Goal: Task Accomplishment & Management: Use online tool/utility

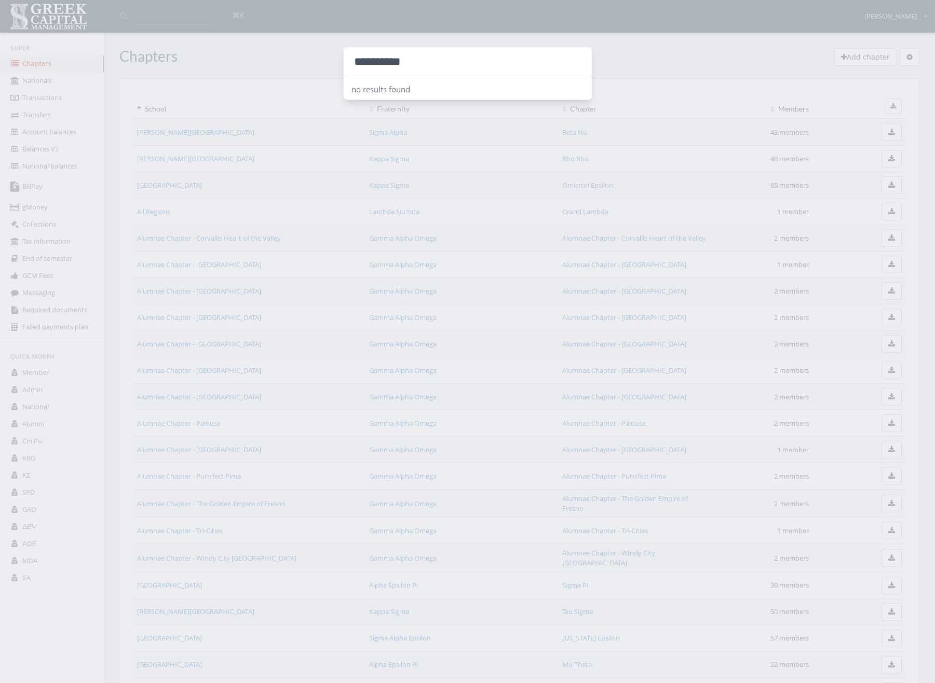
click at [99, 38] on div at bounding box center [467, 341] width 935 height 683
click at [84, 49] on li "Super" at bounding box center [52, 47] width 104 height 15
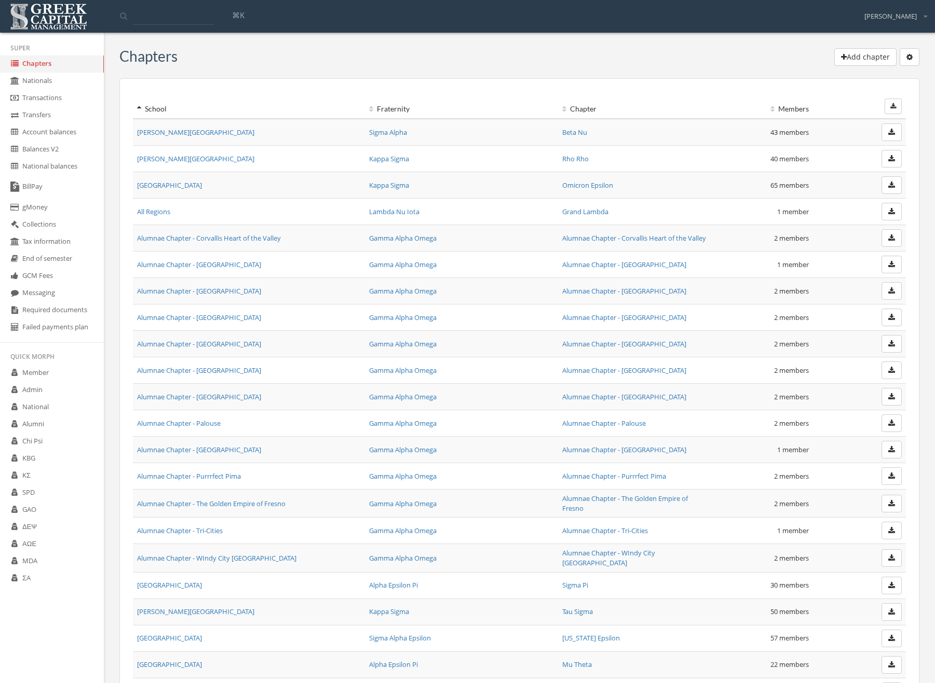
click at [188, 4] on div "⌘[PERSON_NAME] Logout" at bounding box center [467, 15] width 918 height 29
click at [185, 15] on input at bounding box center [173, 15] width 81 height 19
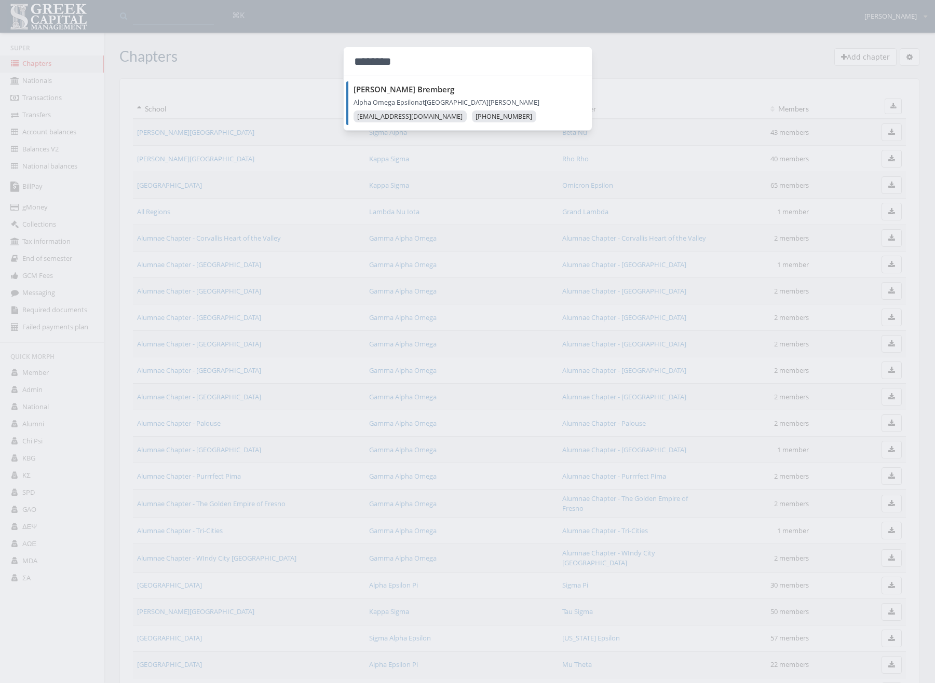
type input "********"
click at [347, 86] on div "******** [PERSON_NAME] Alpha Omega Epsilon at [GEOGRAPHIC_DATA][PERSON_NAME] [E…" at bounding box center [467, 341] width 935 height 683
click at [356, 88] on strong "[PERSON_NAME]" at bounding box center [403, 89] width 101 height 10
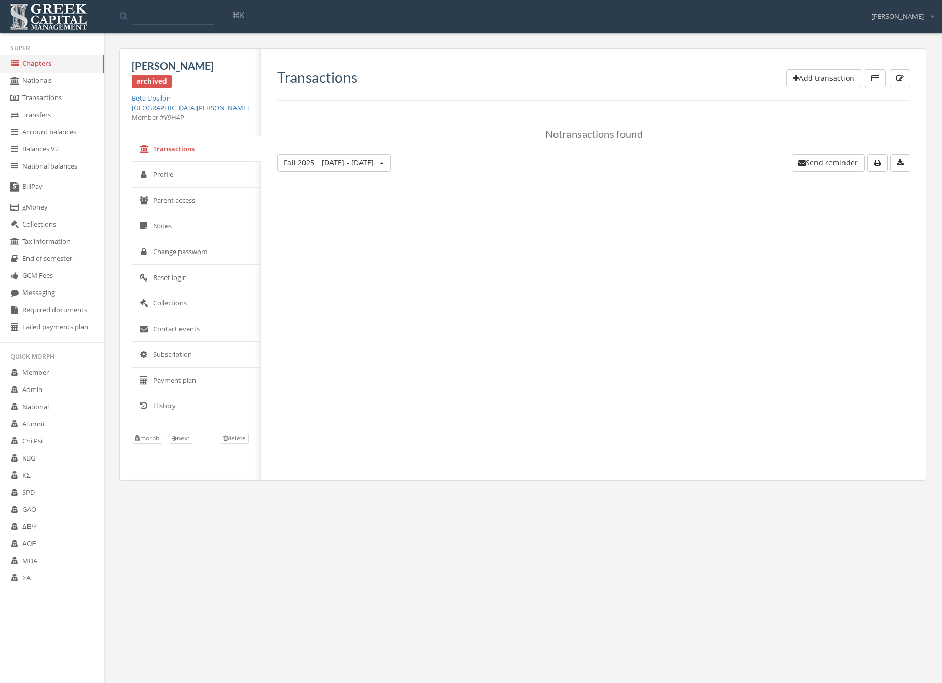
click at [184, 108] on link "[GEOGRAPHIC_DATA][PERSON_NAME]" at bounding box center [190, 107] width 117 height 9
click at [33, 62] on link "Chapters" at bounding box center [52, 64] width 104 height 17
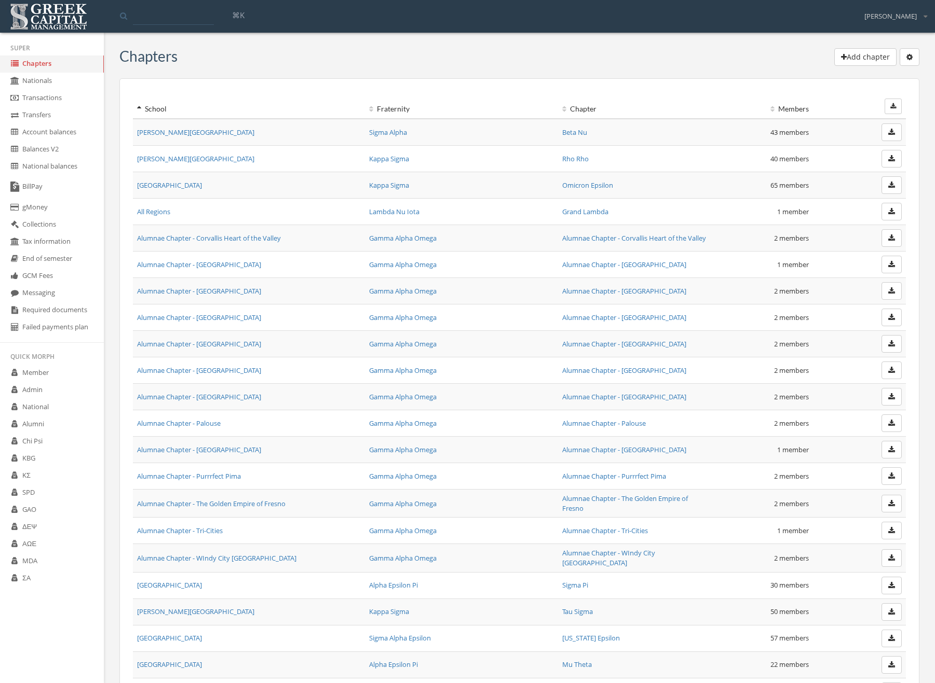
click at [163, 11] on input at bounding box center [173, 15] width 81 height 19
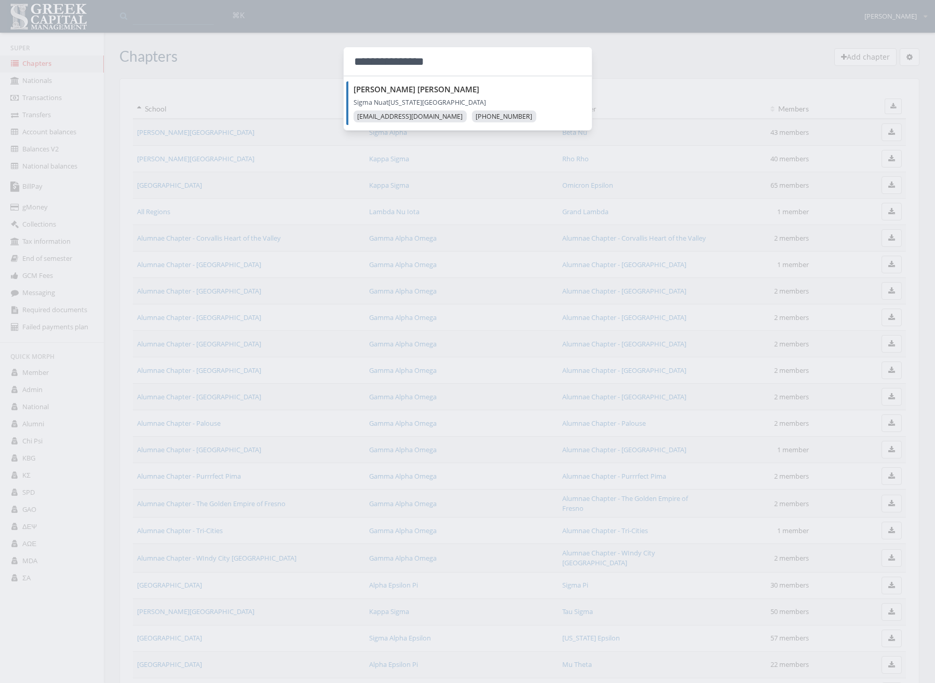
type input "**********"
click at [364, 90] on strong "[PERSON_NAME]" at bounding box center [416, 89] width 126 height 10
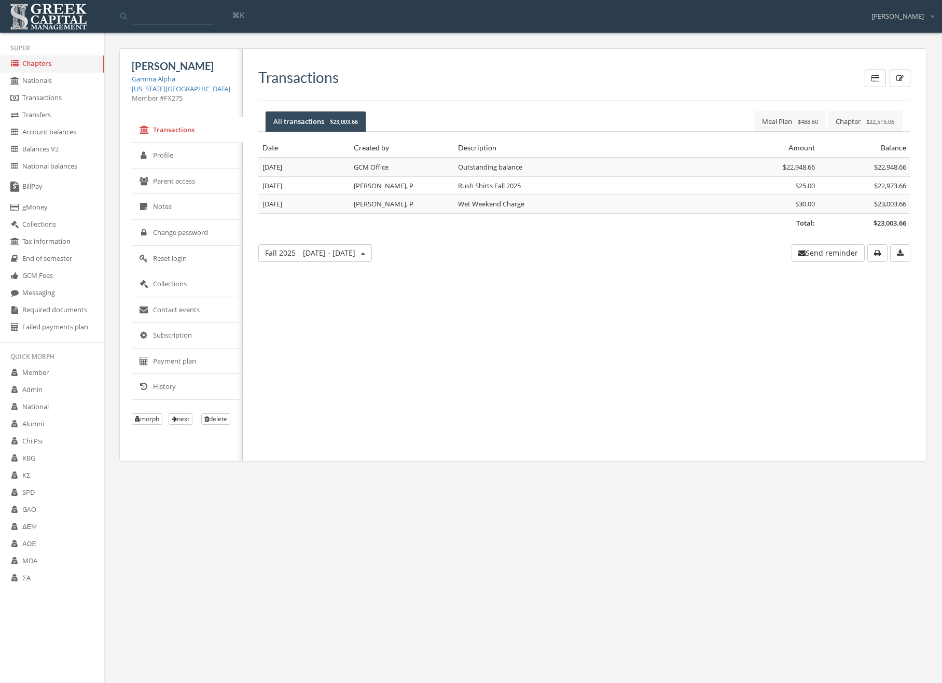
click at [205, 153] on link "Profile" at bounding box center [187, 156] width 111 height 26
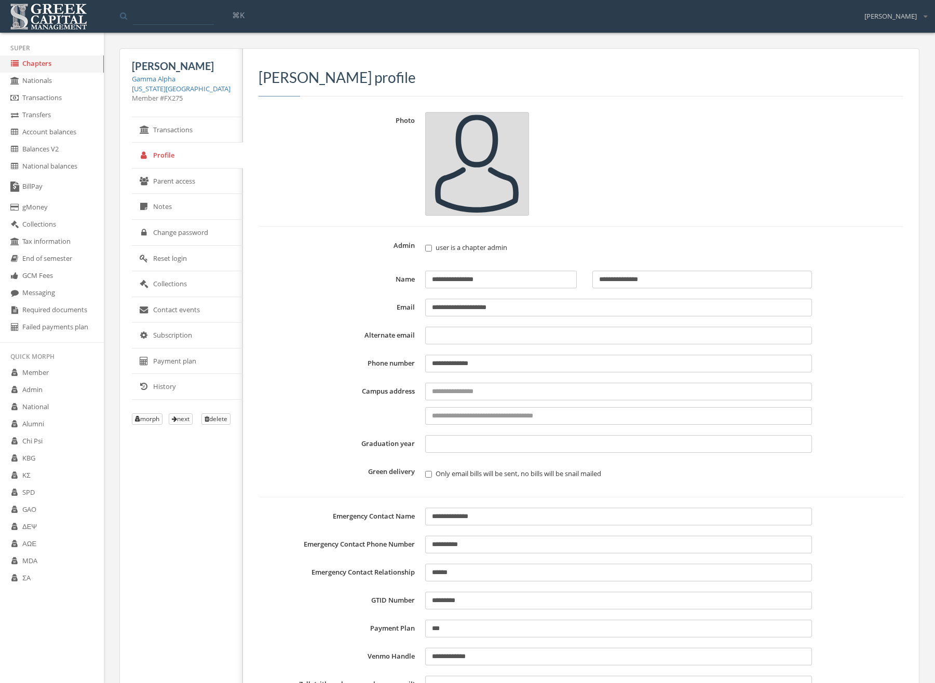
drag, startPoint x: 566, startPoint y: 310, endPoint x: 433, endPoint y: 283, distance: 135.4
click at [433, 283] on form "**********" at bounding box center [580, 422] width 644 height 621
click at [176, 132] on link "Transactions" at bounding box center [187, 130] width 111 height 26
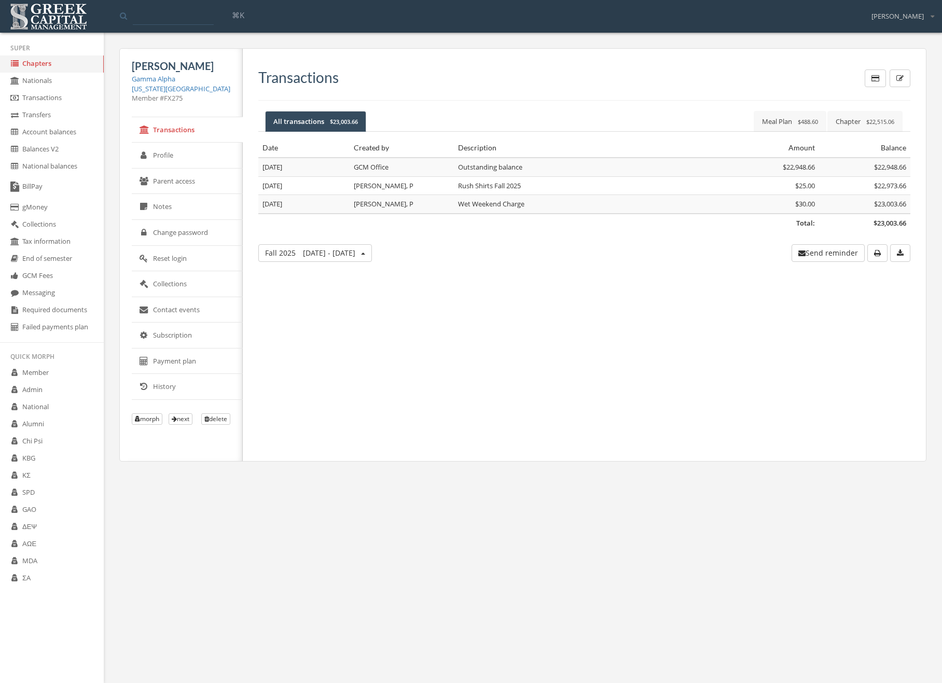
click at [185, 9] on input at bounding box center [173, 15] width 81 height 19
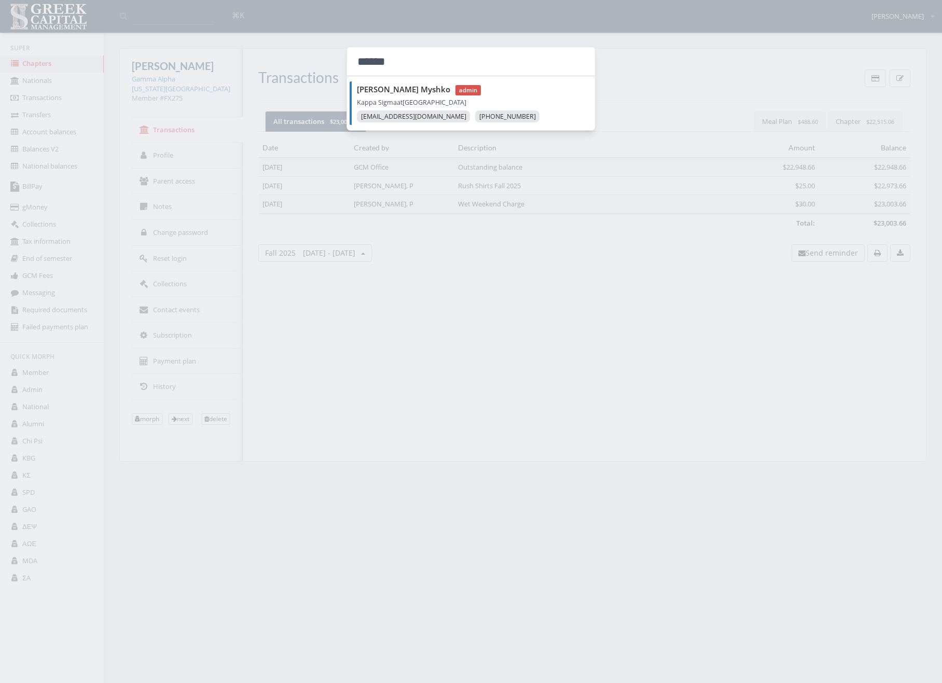
type input "******"
click at [359, 83] on li "[PERSON_NAME] admin Kappa Sigma at [GEOGRAPHIC_DATA] [EMAIL_ADDRESS][DOMAIN_NAM…" at bounding box center [472, 103] width 245 height 44
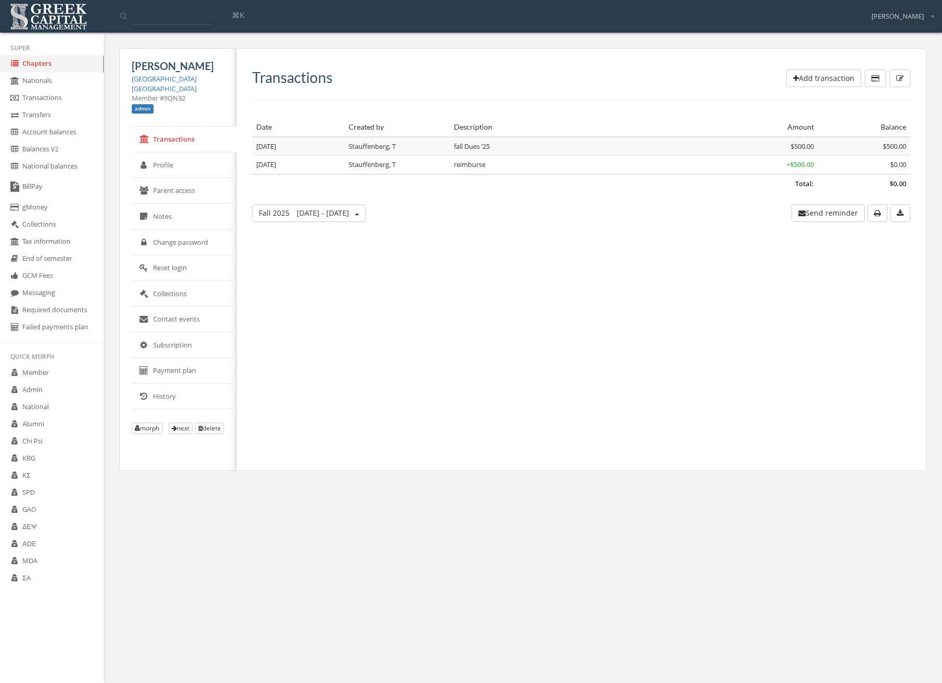
click at [79, 129] on link "Account balances" at bounding box center [52, 132] width 104 height 17
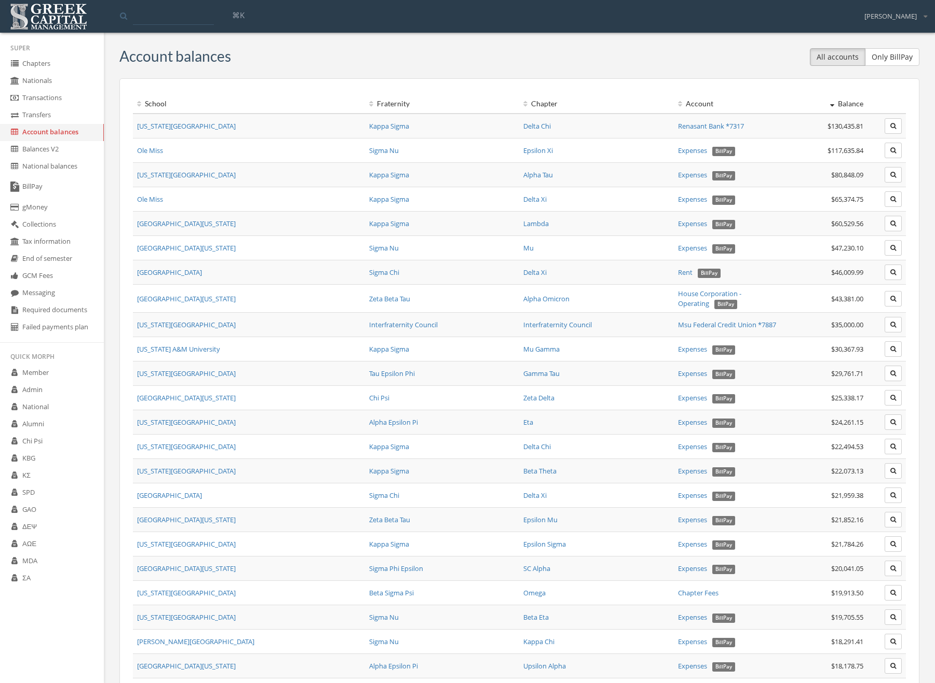
click at [138, 99] on th "School" at bounding box center [249, 103] width 232 height 19
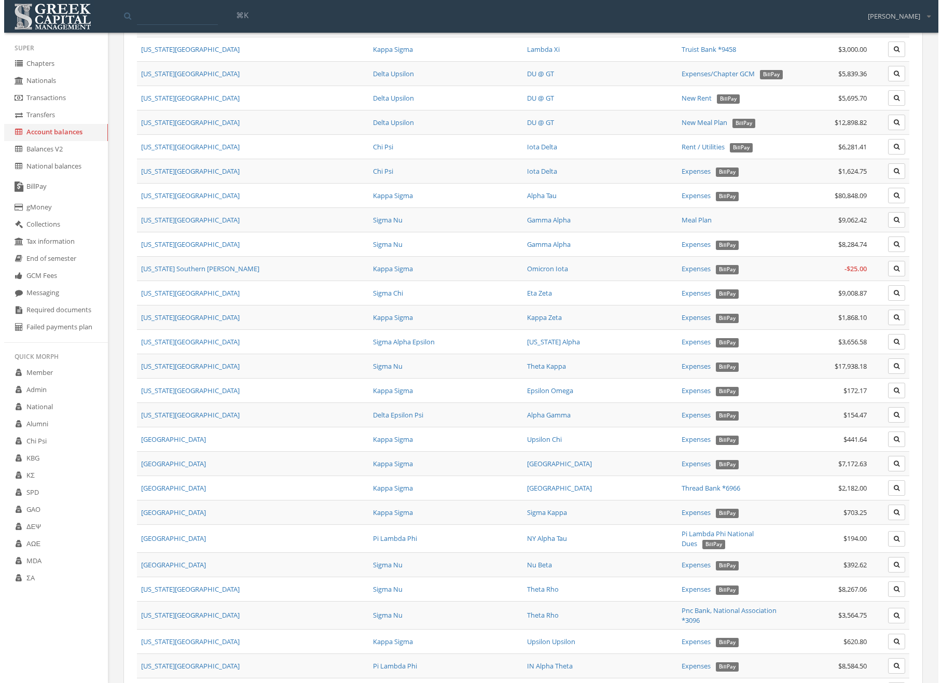
scroll to position [2813, 0]
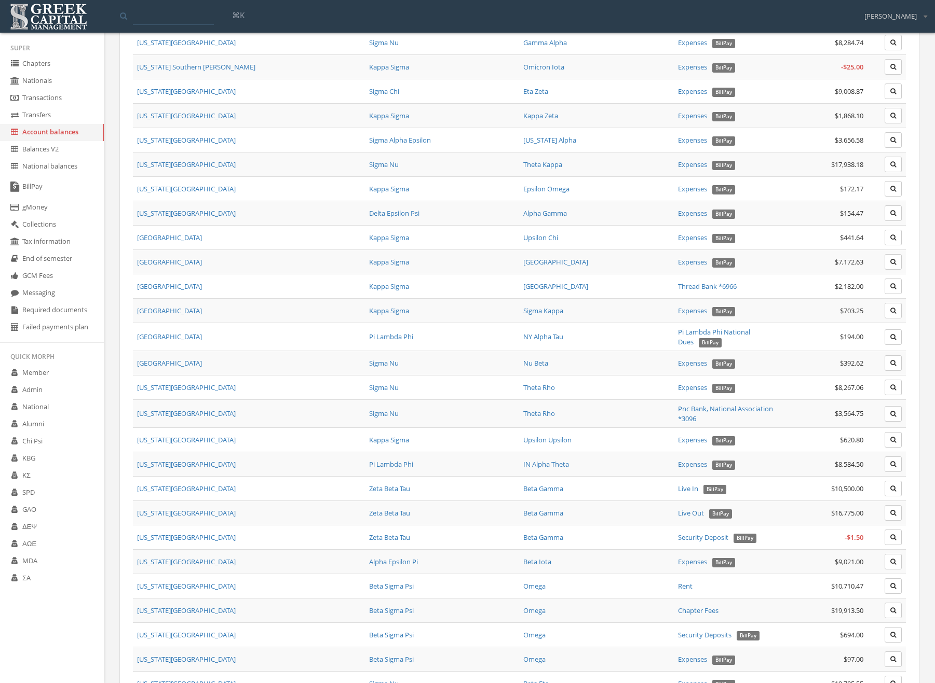
click at [893, 259] on icon "button" at bounding box center [893, 262] width 6 height 6
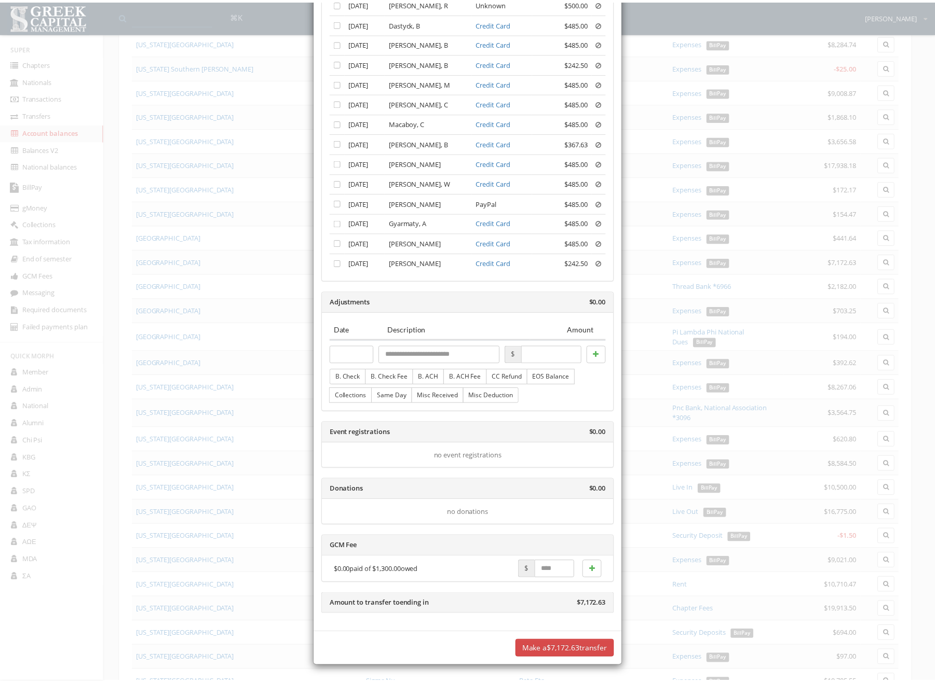
scroll to position [184, 0]
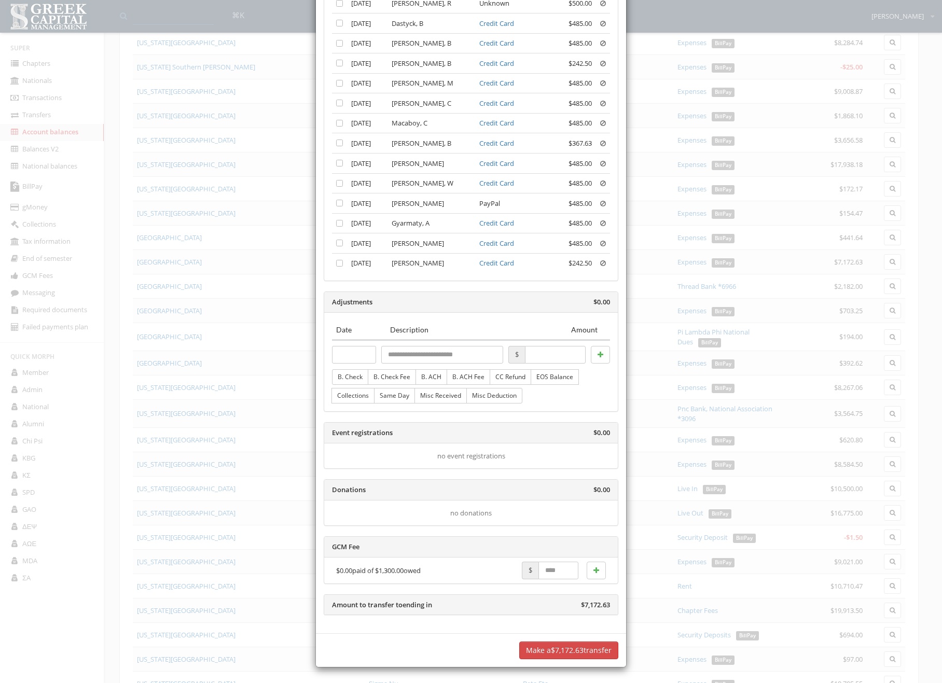
click at [566, 572] on input "text" at bounding box center [559, 571] width 40 height 18
type input "*****"
click at [598, 578] on button "button" at bounding box center [596, 571] width 19 height 18
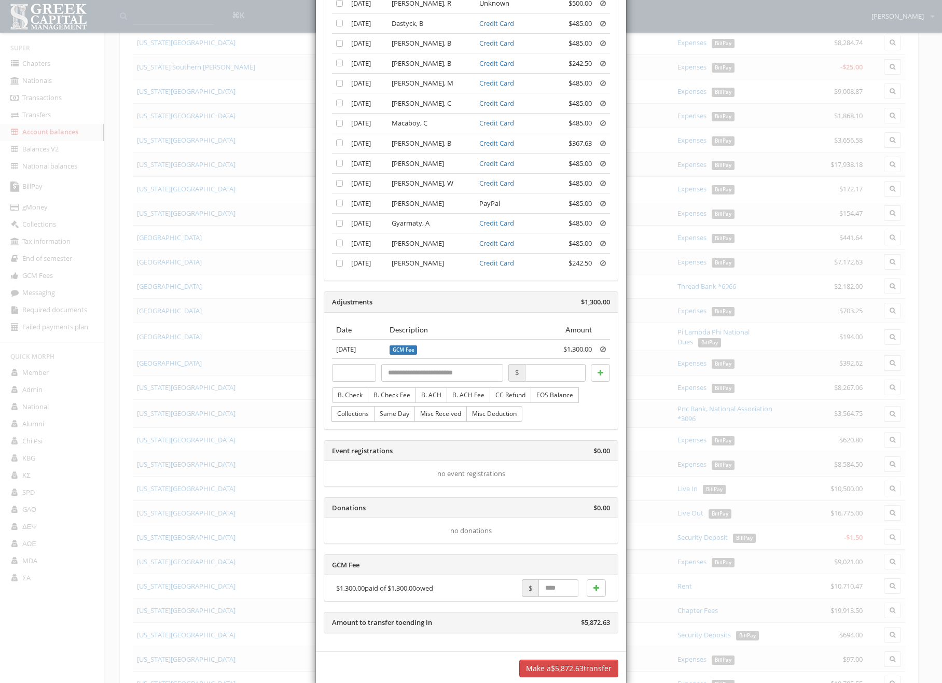
click at [581, 664] on button "Make a $5,872.63 transfer" at bounding box center [568, 669] width 99 height 18
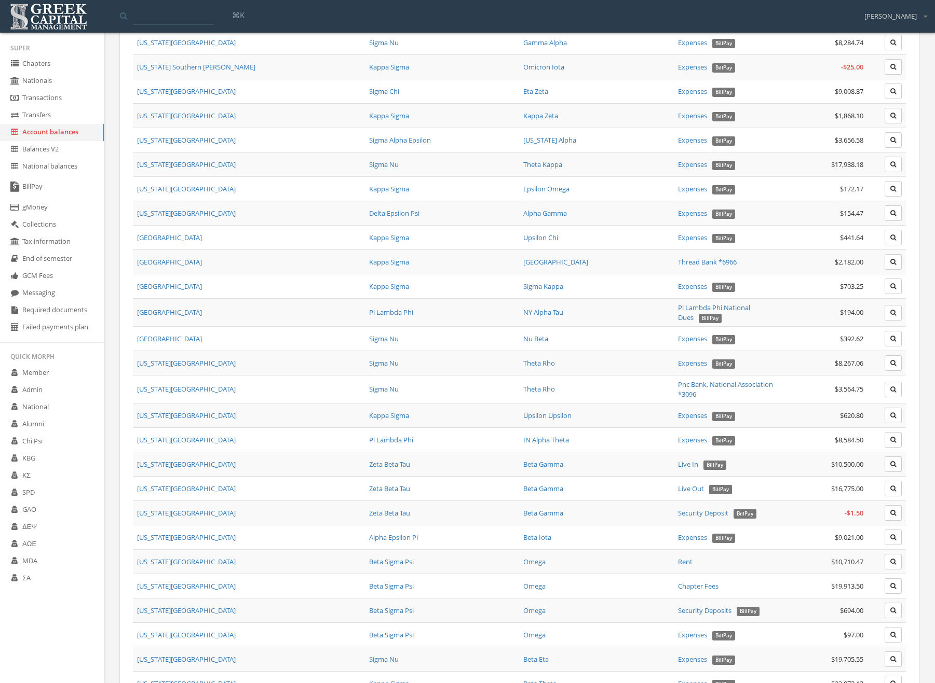
click at [82, 87] on link "Nationals" at bounding box center [52, 81] width 104 height 17
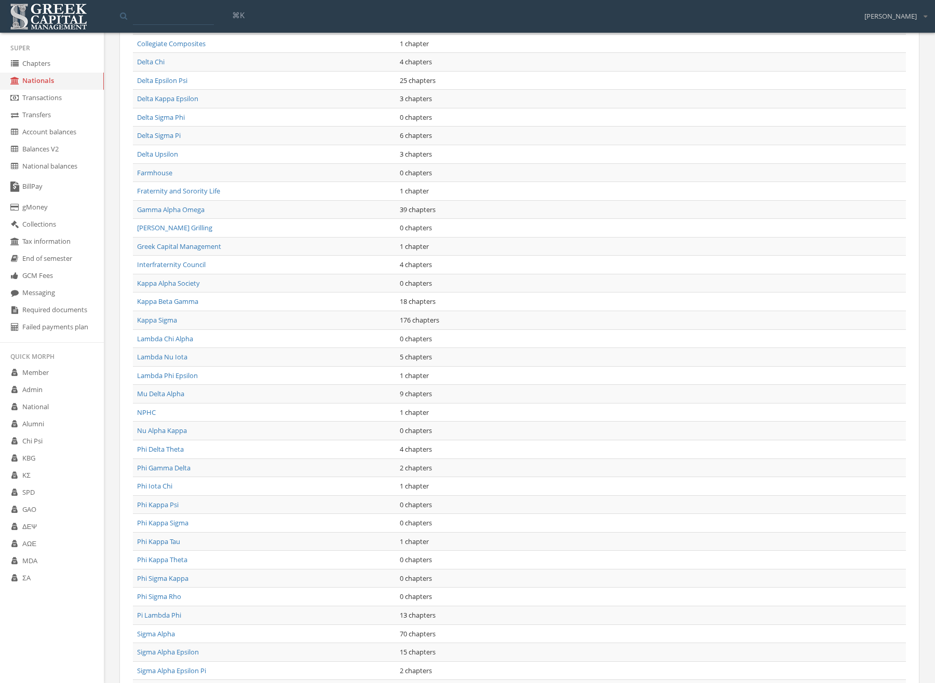
scroll to position [709, 0]
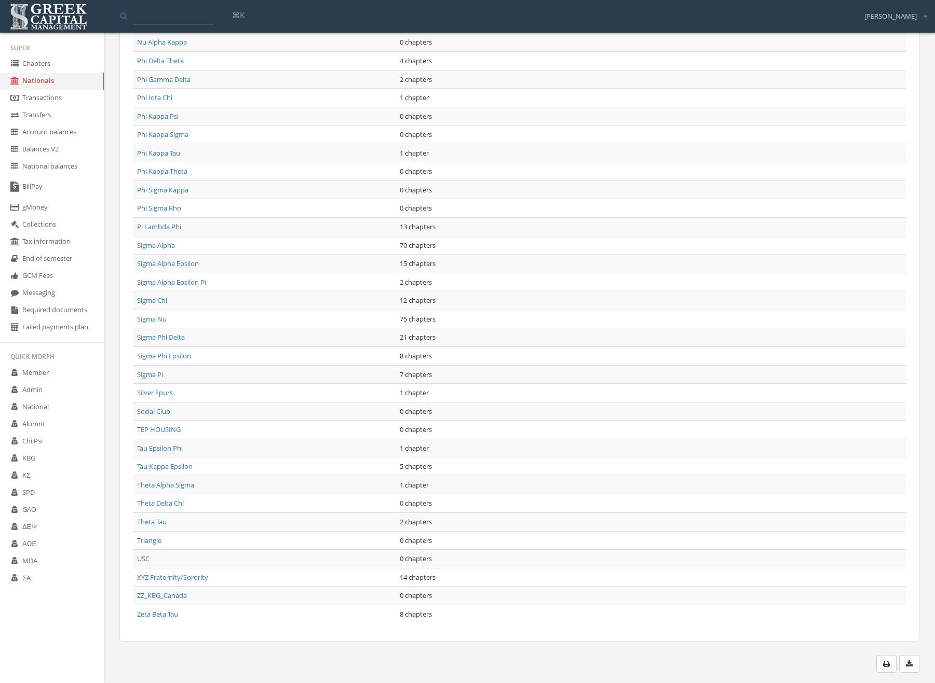
click at [157, 243] on link "Sigma Alpha" at bounding box center [156, 245] width 38 height 9
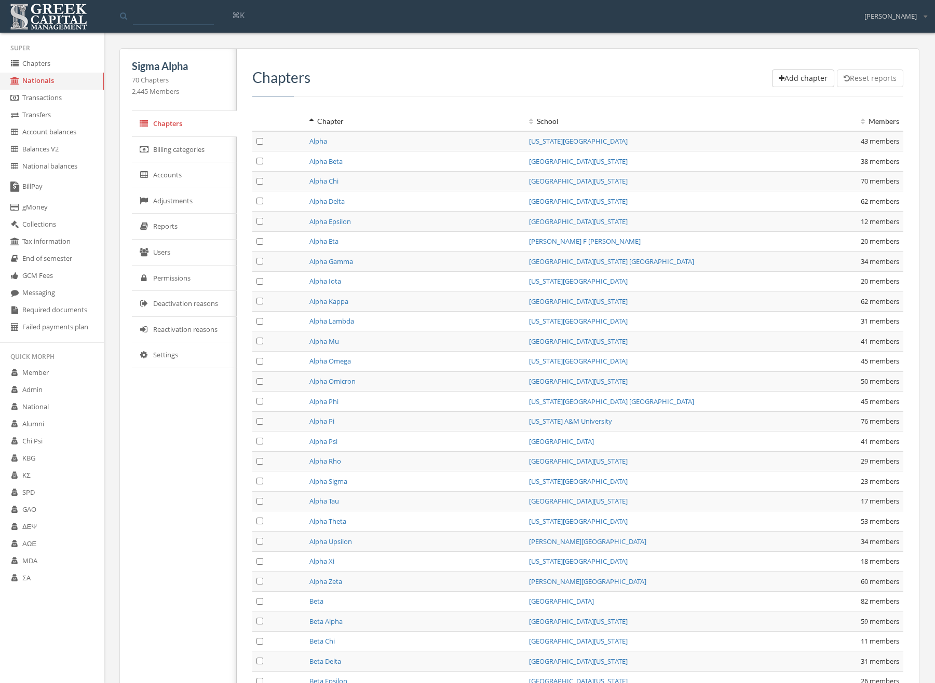
click at [184, 245] on link "Users" at bounding box center [184, 253] width 105 height 26
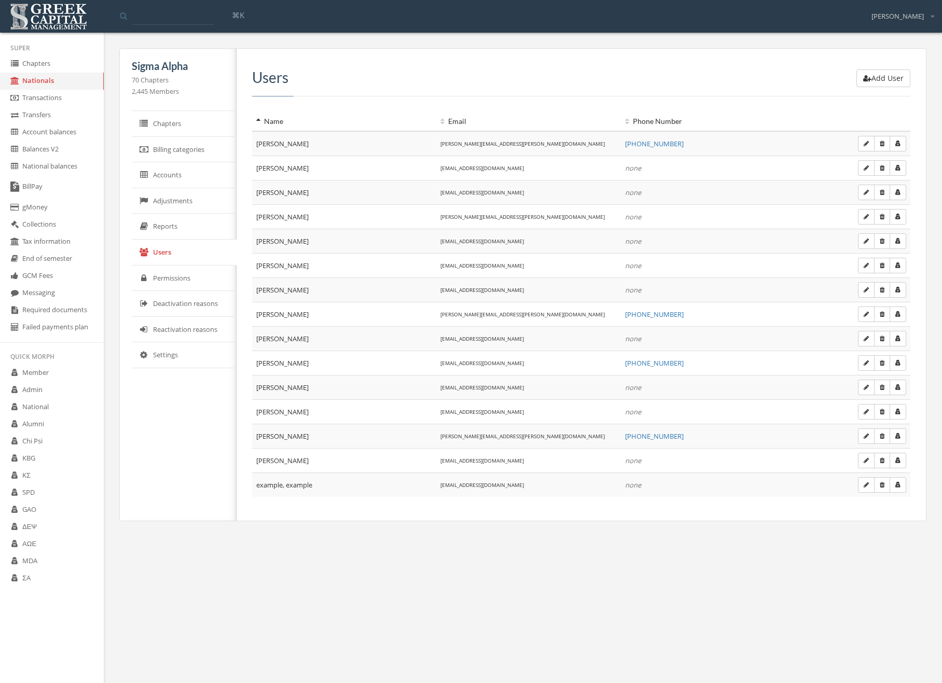
click at [895, 366] on button "button" at bounding box center [898, 363] width 17 height 16
